Goal: Task Accomplishment & Management: Manage account settings

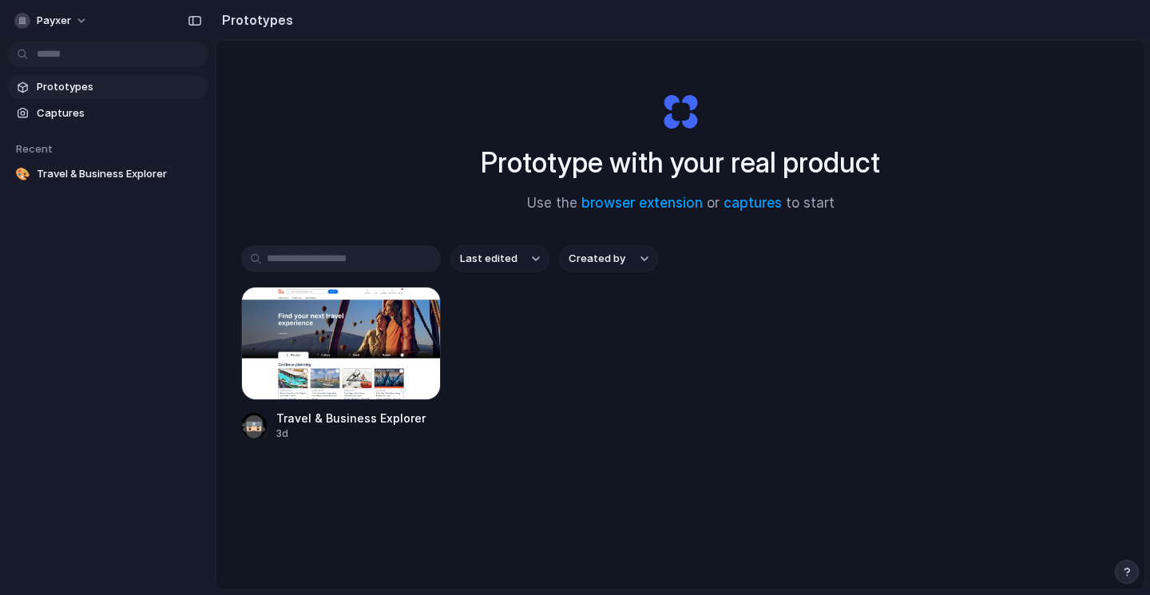
click at [383, 319] on button "button" at bounding box center [392, 310] width 26 height 26
click at [161, 242] on span "Travel & Business Explorer" at bounding box center [119, 236] width 165 height 16
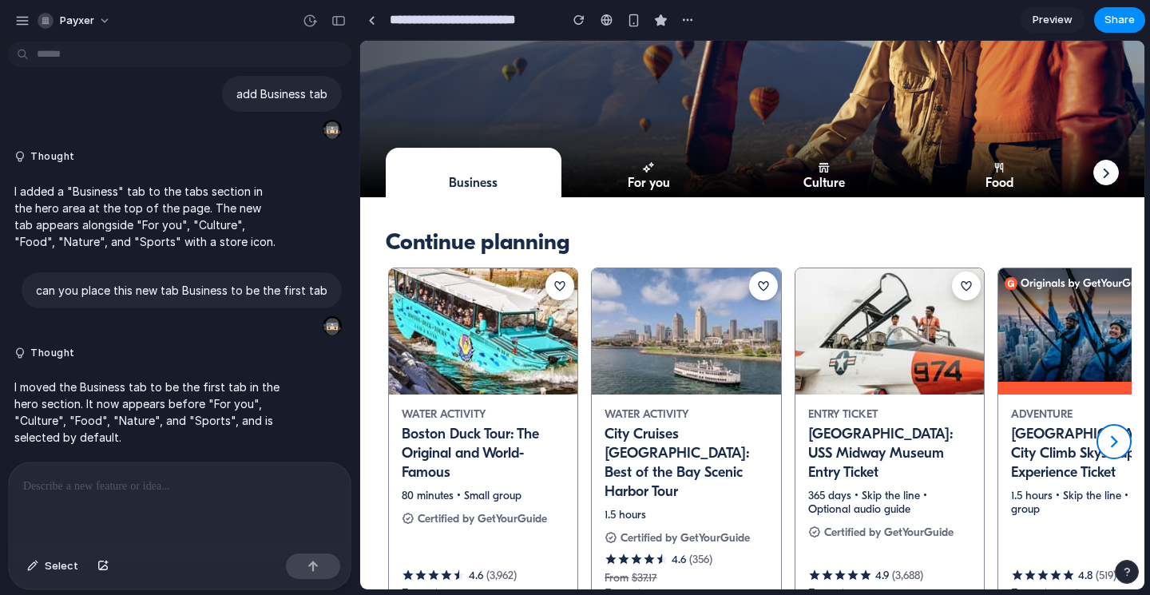
scroll to position [308, 0]
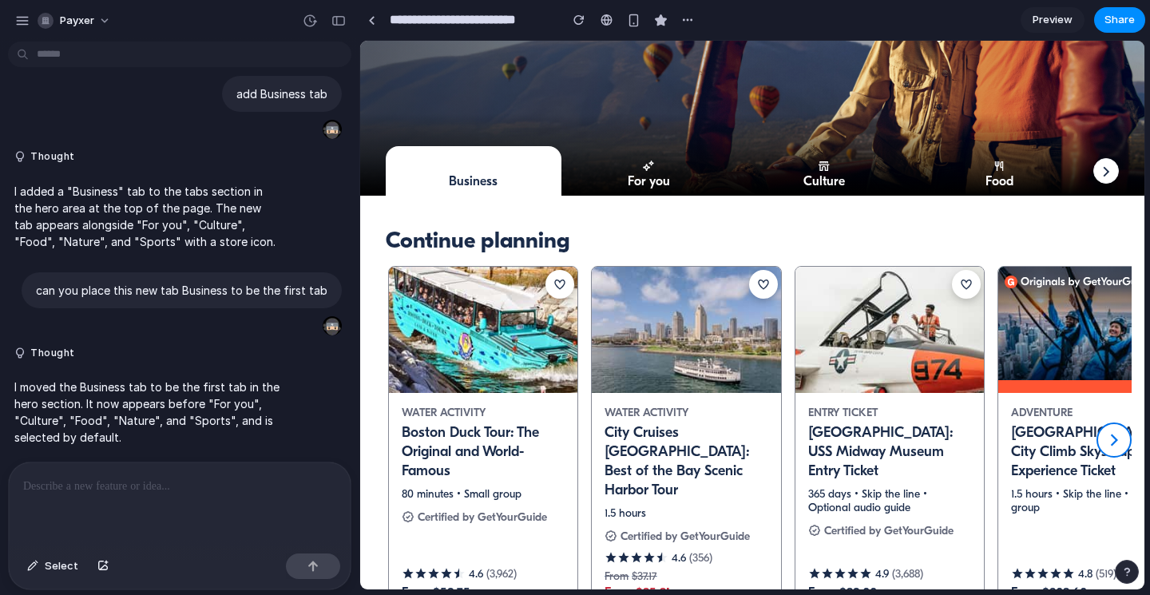
click at [229, 468] on div at bounding box center [180, 505] width 342 height 85
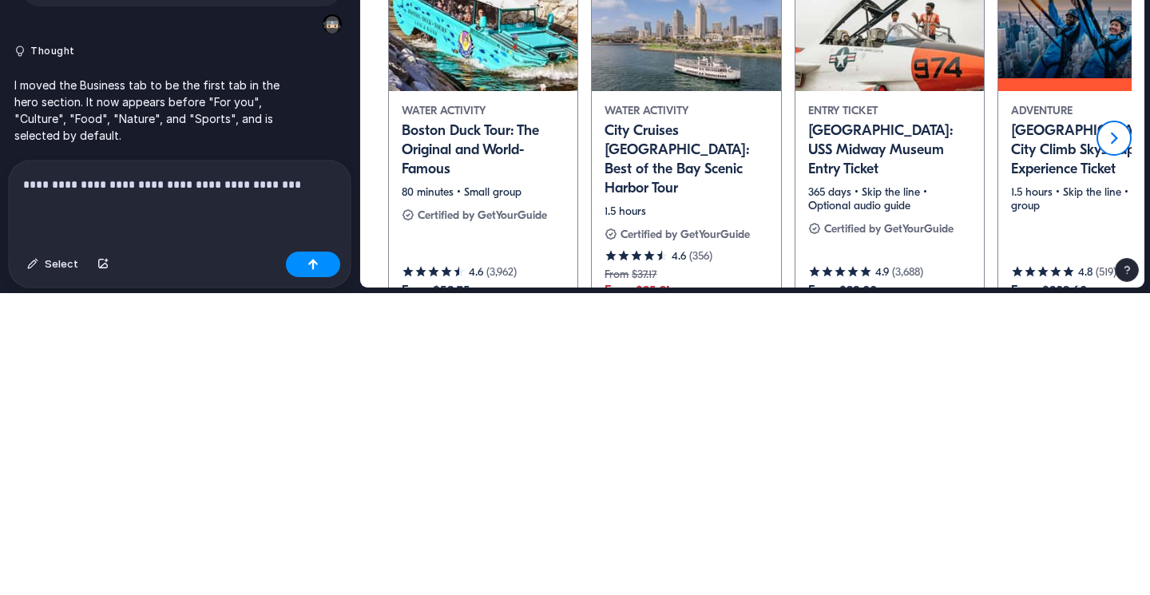
click at [313, 567] on div "button" at bounding box center [313, 566] width 11 height 11
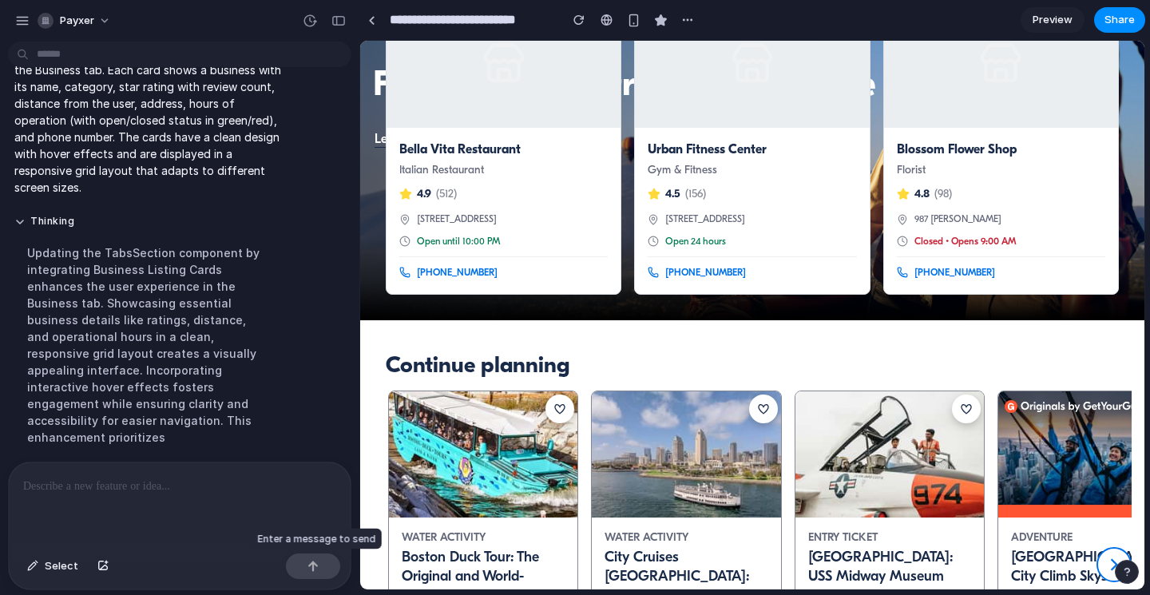
scroll to position [0, 0]
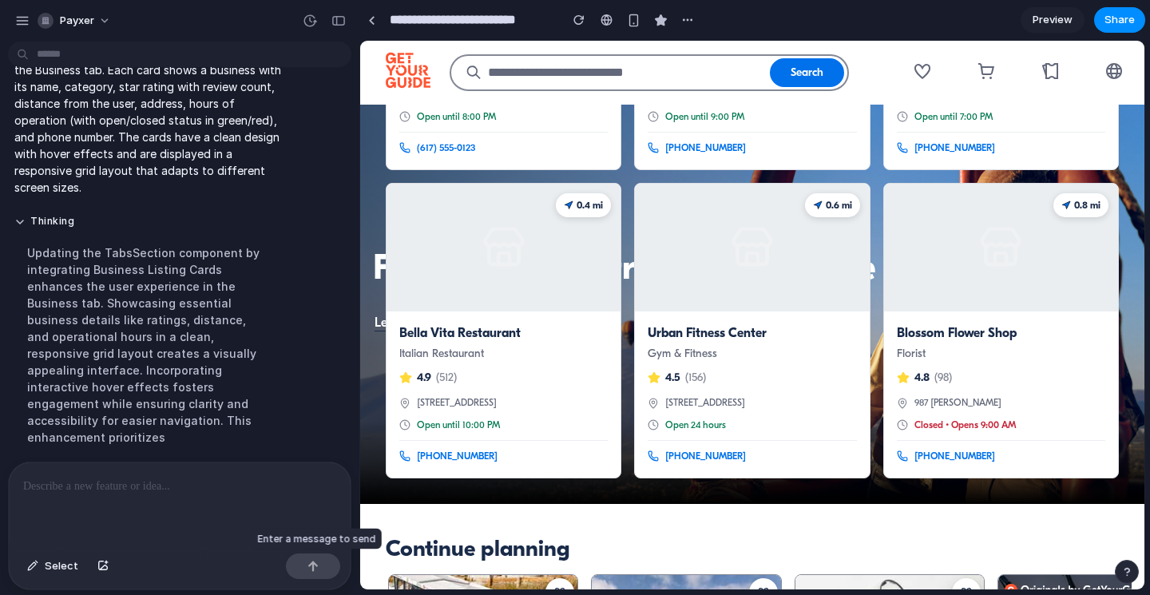
click at [1060, 23] on span "Preview" at bounding box center [1053, 20] width 40 height 16
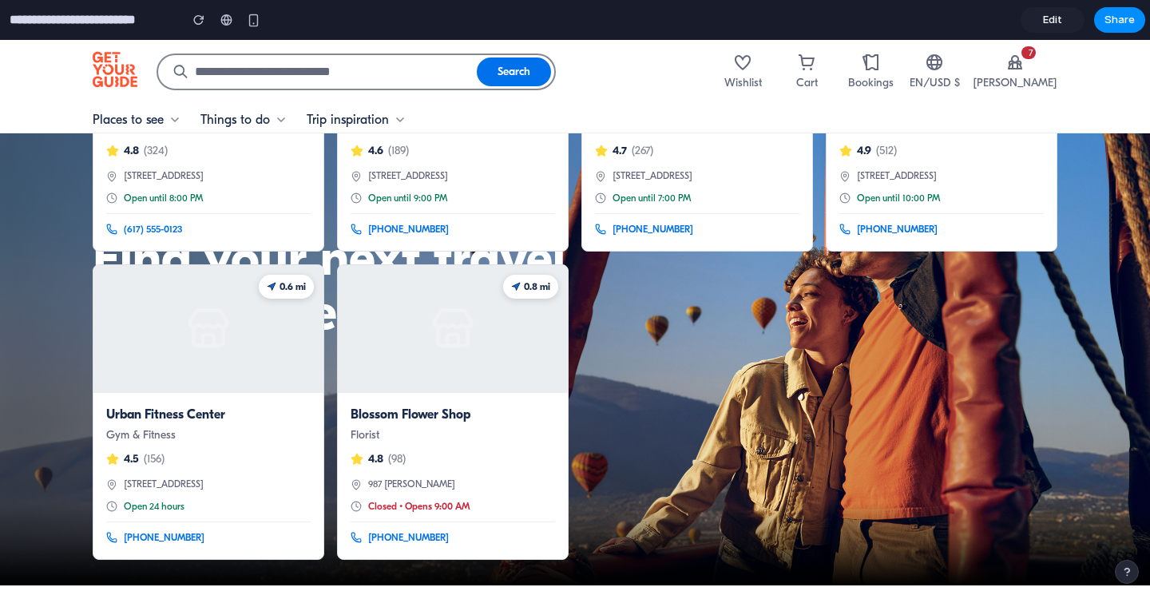
click at [1054, 24] on span "Edit" at bounding box center [1052, 20] width 19 height 16
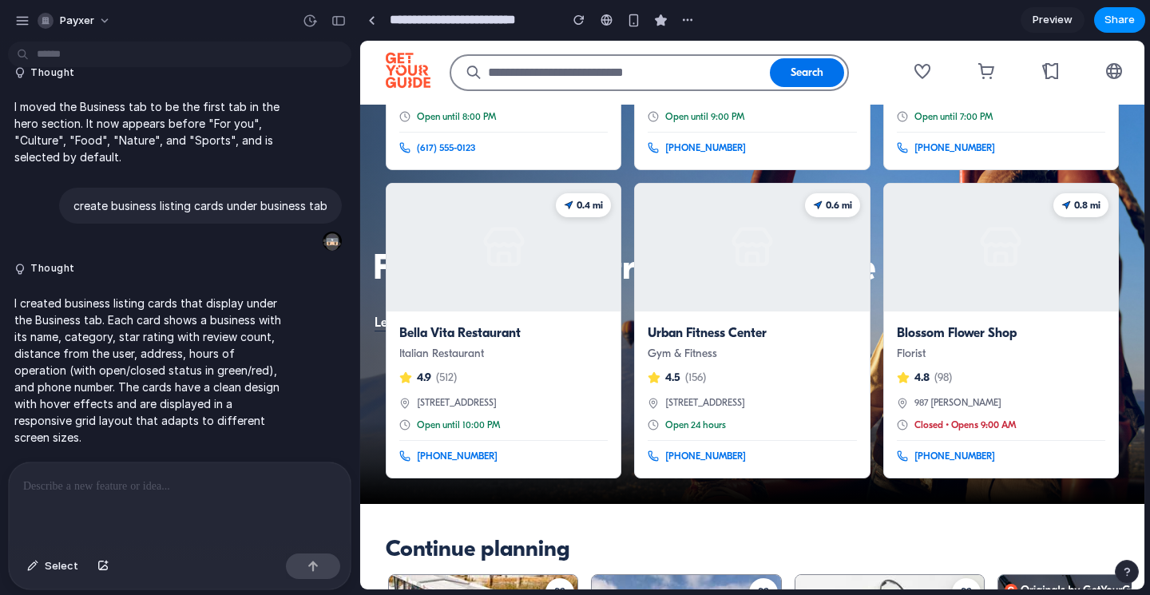
click at [1030, 260] on div "0.8 mi" at bounding box center [1001, 248] width 234 height 128
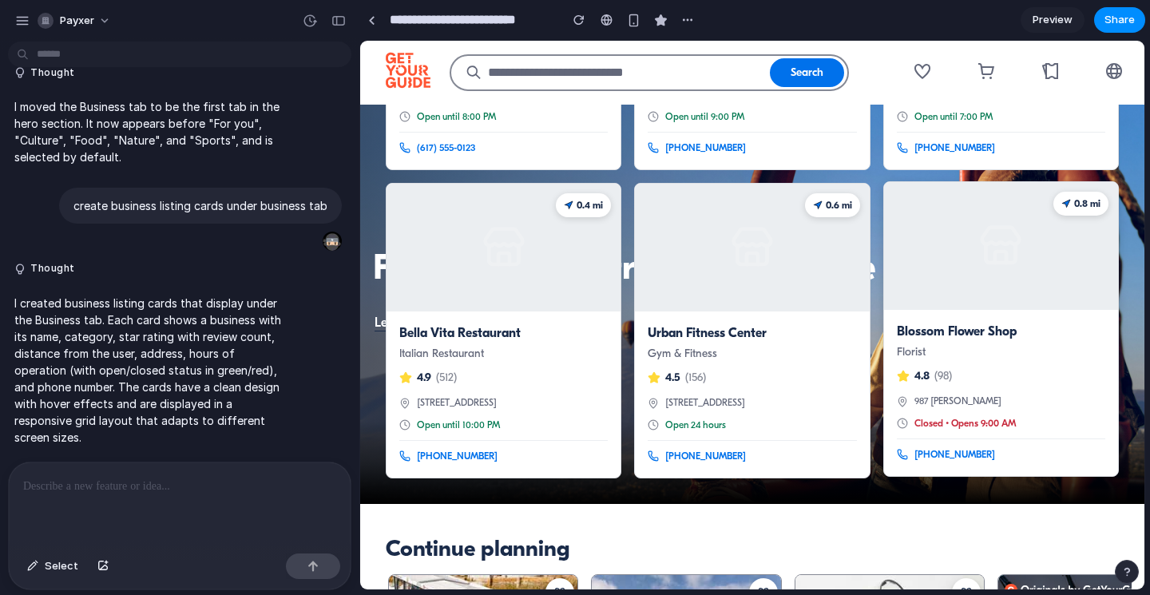
click at [995, 307] on div "0.8 mi" at bounding box center [1001, 246] width 234 height 128
click at [984, 330] on h3 "Blossom Flower Shop" at bounding box center [1001, 332] width 208 height 18
click at [372, 22] on div at bounding box center [371, 20] width 7 height 9
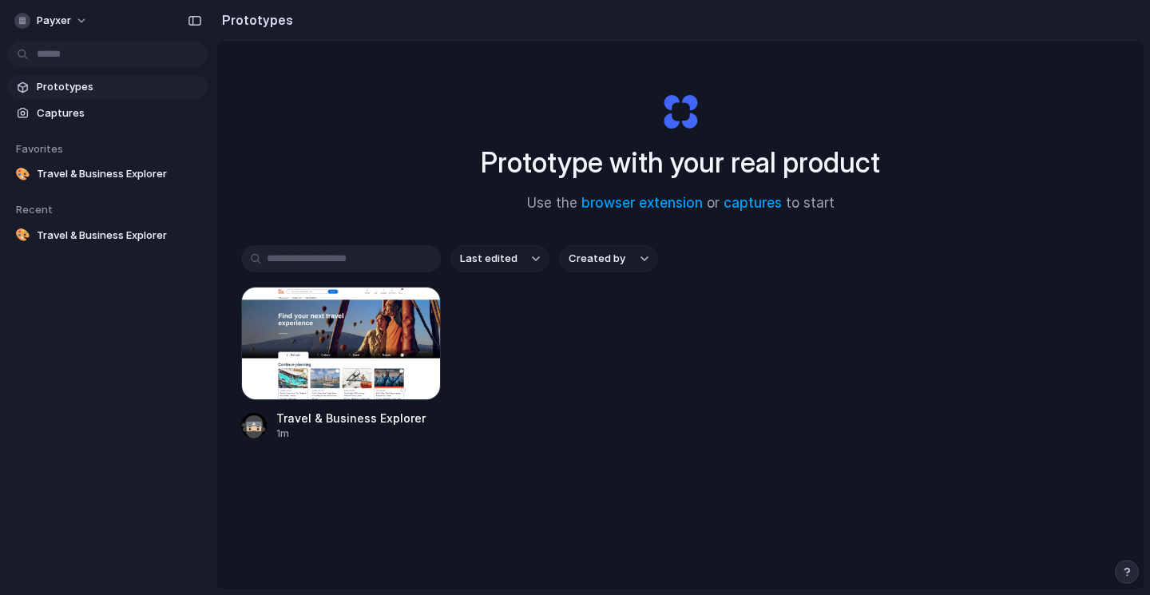
click at [391, 355] on div at bounding box center [341, 343] width 200 height 113
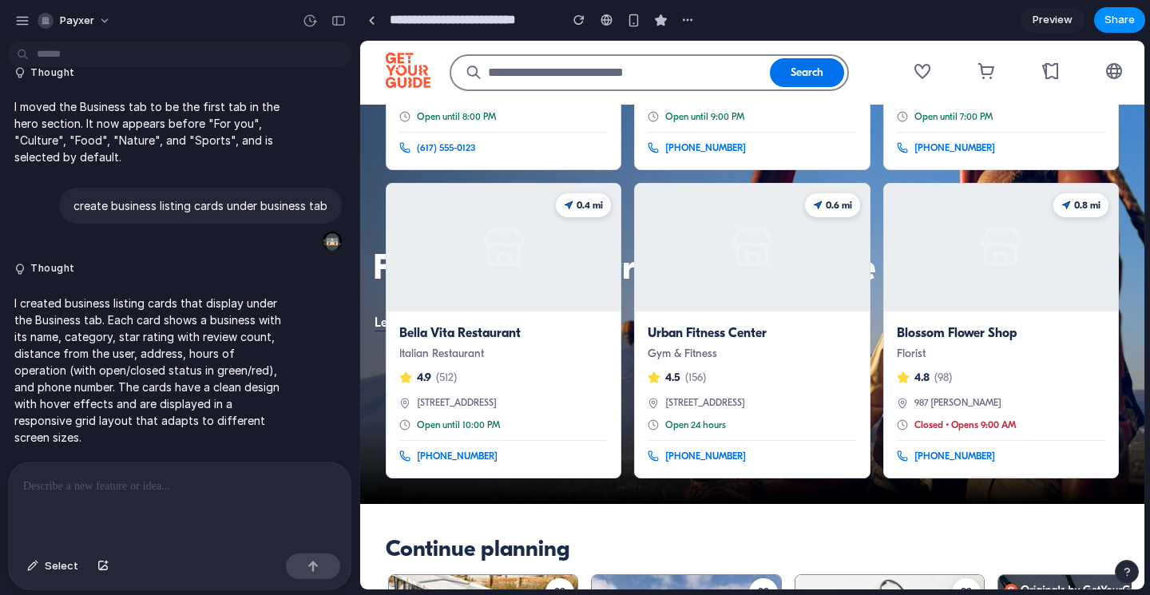
scroll to position [427, 0]
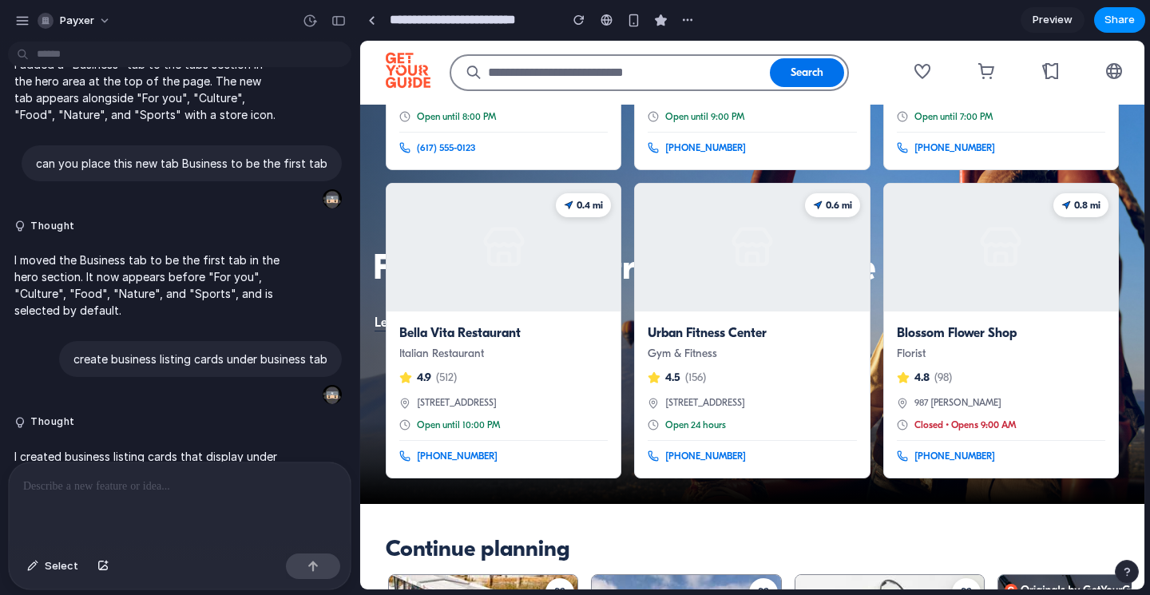
click at [112, 18] on button "payxer" at bounding box center [75, 21] width 88 height 26
click at [693, 24] on div "Settings Invite members Change theme Sign out" at bounding box center [575, 297] width 1150 height 595
click at [109, 23] on button "payxer" at bounding box center [75, 21] width 88 height 26
click at [155, 107] on div at bounding box center [157, 108] width 6 height 6
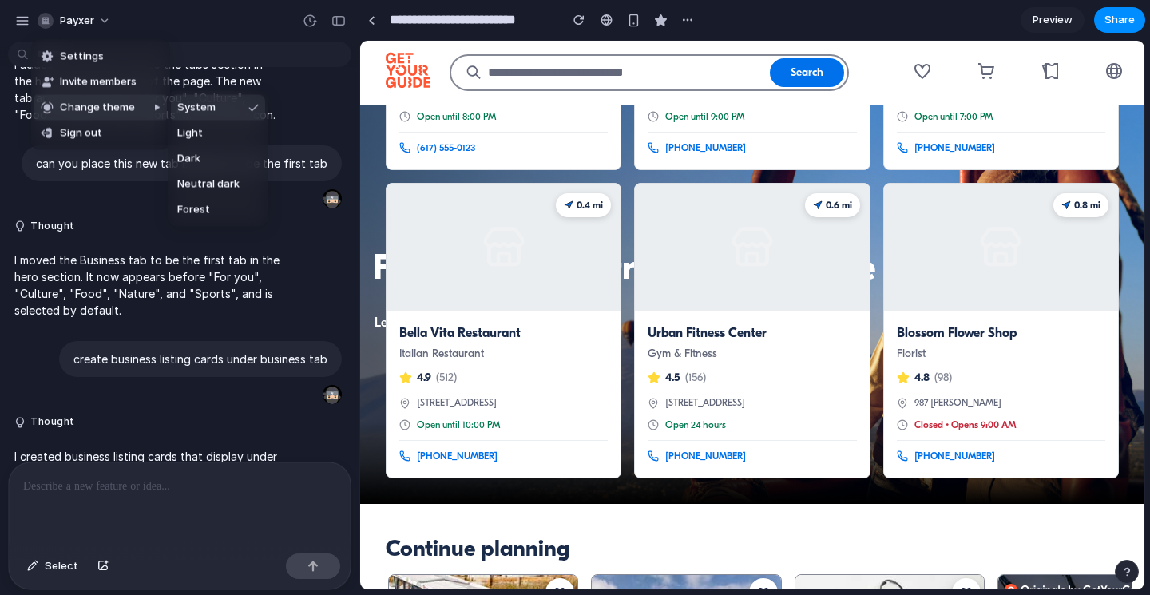
click at [107, 58] on li "Settings" at bounding box center [100, 57] width 133 height 26
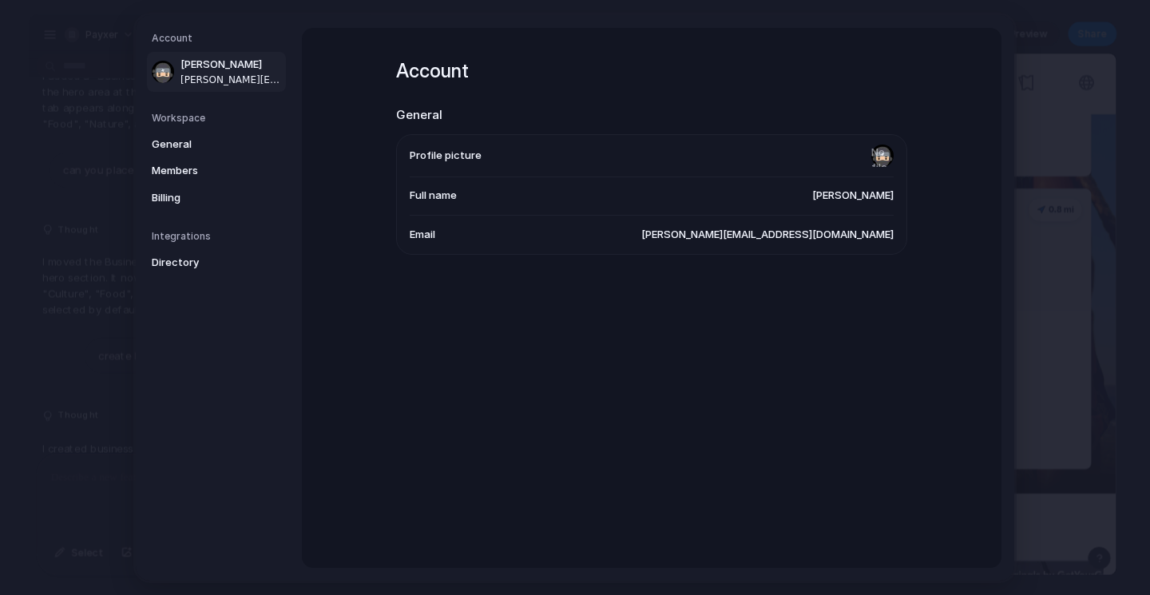
click at [119, 296] on p "I moved the Business tab to be the first tab in the hero section. It now appear…" at bounding box center [169, 286] width 254 height 64
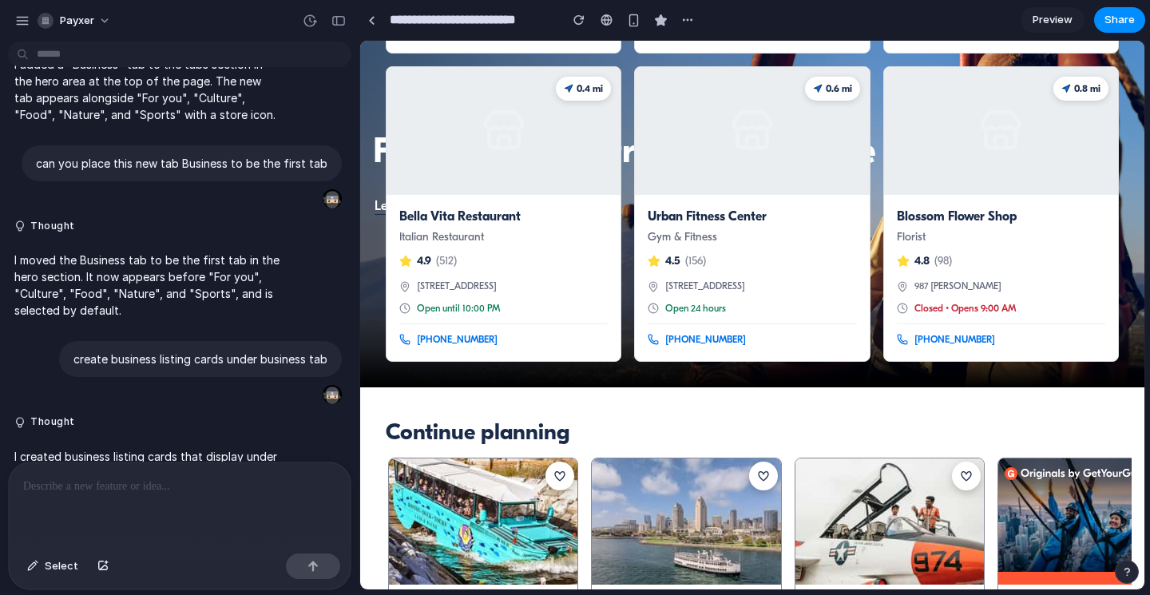
scroll to position [117, 0]
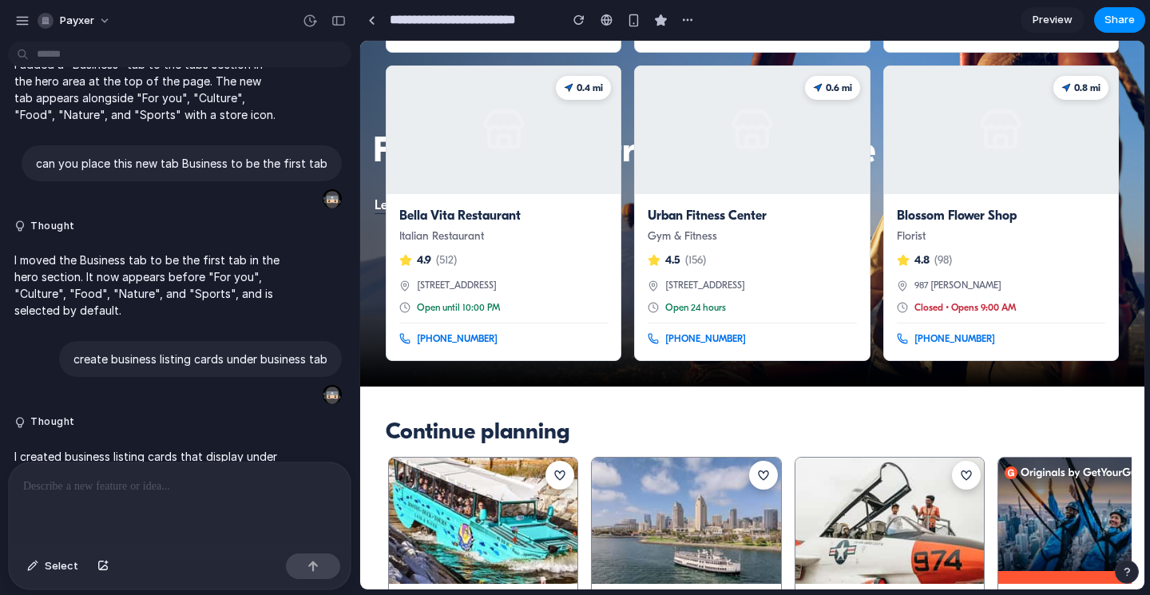
click at [496, 215] on h3 "Bella Vita Restaurant" at bounding box center [503, 216] width 208 height 18
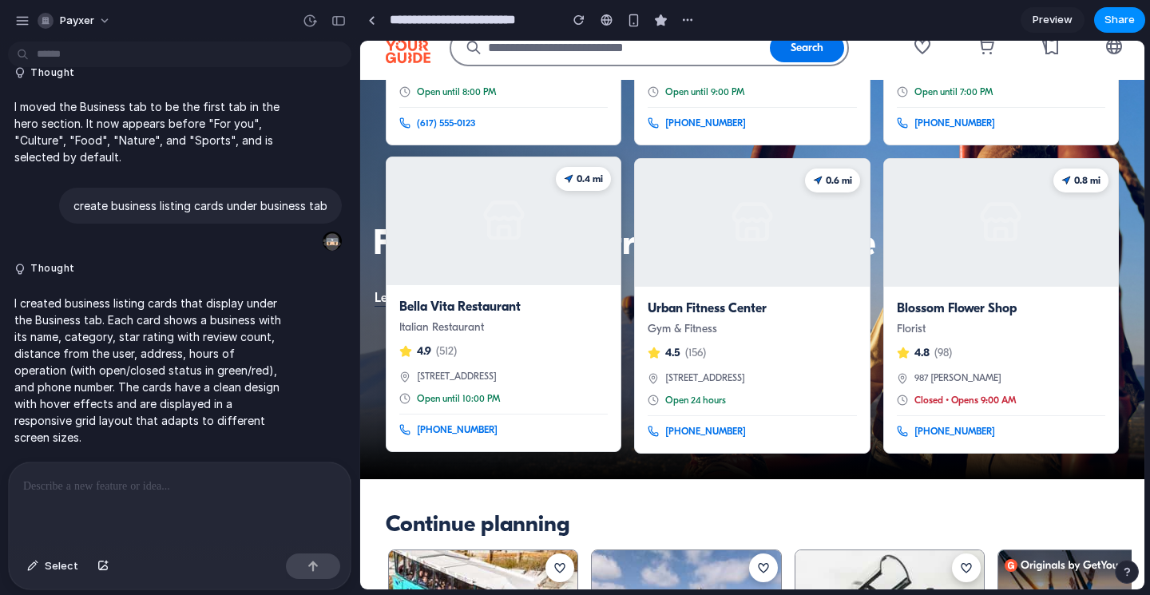
scroll to position [0, 0]
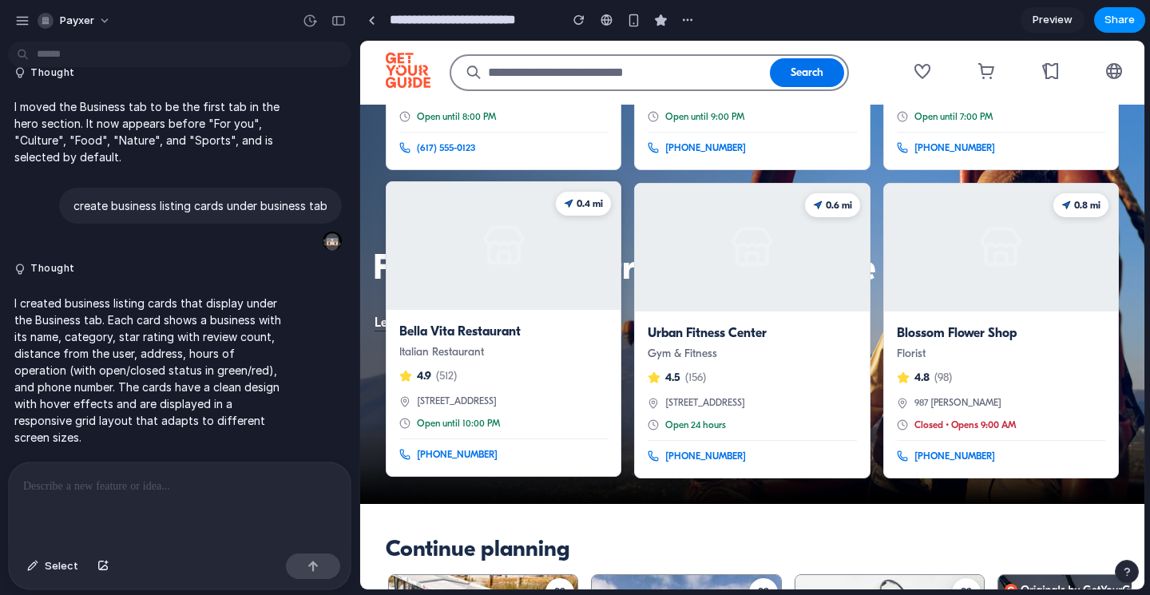
click at [19, 20] on div "button" at bounding box center [22, 21] width 14 height 14
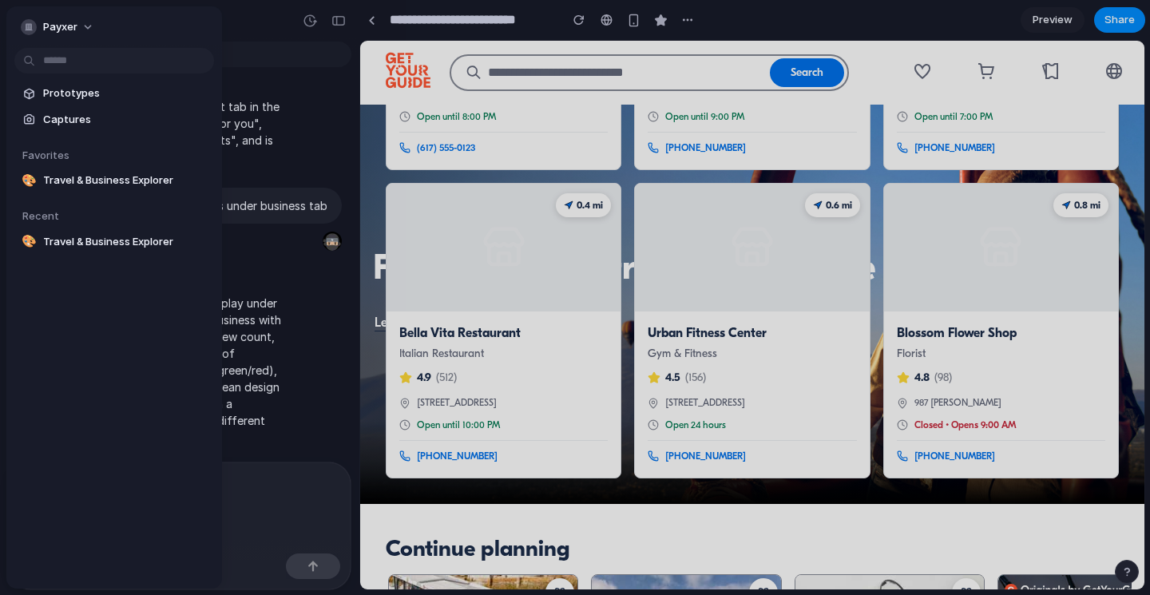
click at [328, 122] on div at bounding box center [575, 297] width 1150 height 595
